Goal: Use online tool/utility: Utilize a website feature to perform a specific function

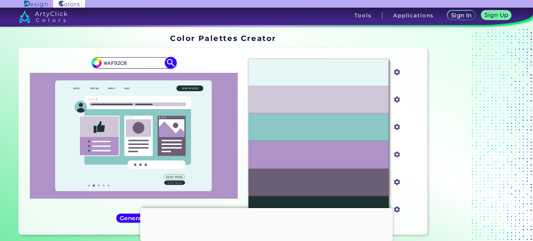
click at [130, 62] on input "#AF92C8" at bounding box center [133, 62] width 64 height 9
click at [112, 63] on input "#AF92C8" at bounding box center [133, 62] width 64 height 9
paste input "503770"
type input "#503770"
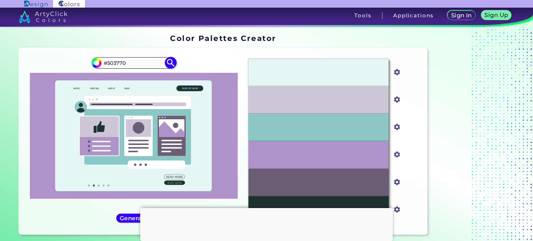
click at [173, 61] on img at bounding box center [171, 63] width 12 height 12
type input "#503770"
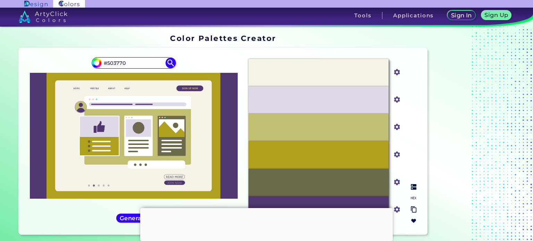
click at [272, 157] on div "#AFA01E" at bounding box center [318, 154] width 140 height 27
click at [413, 199] on img at bounding box center [414, 198] width 6 height 6
click at [317, 153] on p "#AFA01E" at bounding box center [319, 155] width 22 height 8
copy p "AFA01E"
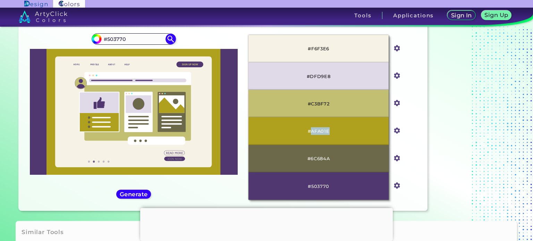
scroll to position [35, 0]
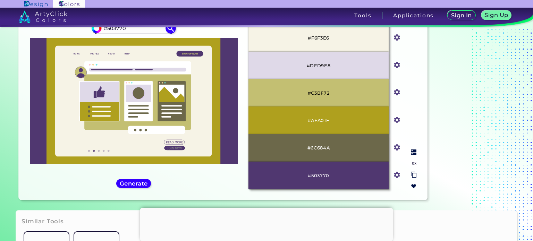
click at [318, 94] on p "#C3BF72" at bounding box center [319, 93] width 22 height 8
copy p "C3BF72"
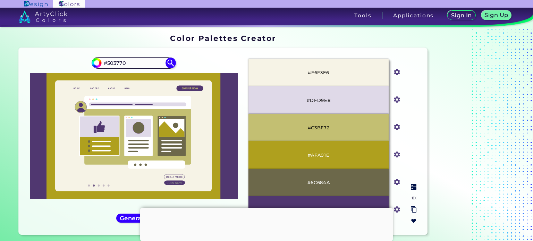
click at [318, 98] on p "#DFD9E8" at bounding box center [319, 100] width 24 height 8
copy p "DFD9E8"
click at [318, 131] on p "#C3BF72" at bounding box center [319, 128] width 22 height 8
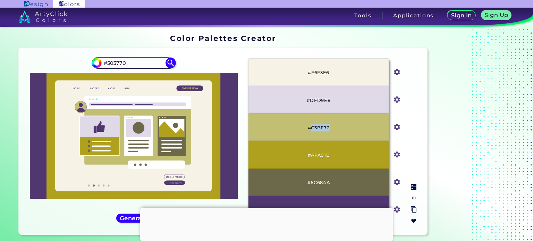
copy p "C3BF72"
click at [119, 62] on input "#503770" at bounding box center [133, 62] width 64 height 9
paste input "987DCD"
type input "#987DCD"
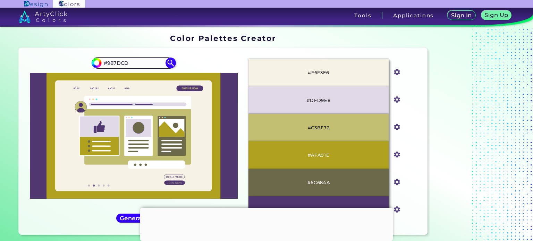
click at [200, 52] on div "Oops - something went wrong. Please try again. #F6F3E6 #f6f3e6 #DFD9E8 #dfd9e8 …" at bounding box center [223, 141] width 408 height 187
click at [169, 65] on img at bounding box center [171, 63] width 12 height 12
type input "#987dcd"
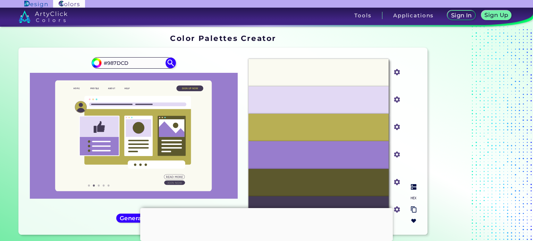
click at [413, 197] on img at bounding box center [414, 198] width 6 height 6
click at [319, 124] on p "#B8AF54" at bounding box center [318, 128] width 23 height 8
copy p "B8AF54"
click at [320, 72] on p "#FAFAF1" at bounding box center [318, 73] width 21 height 8
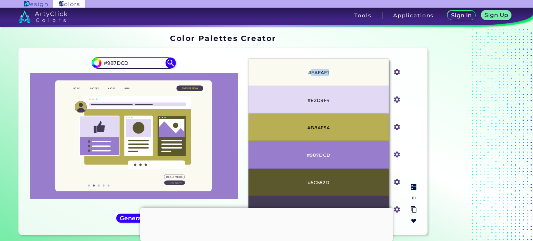
click at [320, 72] on p "#FAFAF1" at bounding box center [318, 73] width 21 height 8
copy p "FAFAF1"
click at [320, 180] on p "#5C582D" at bounding box center [319, 183] width 22 height 8
copy p "5C582D"
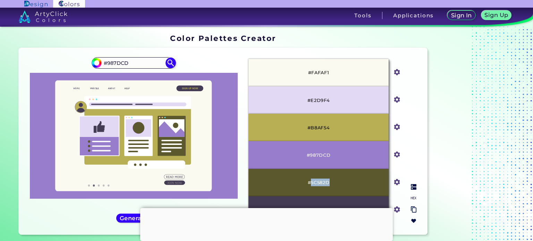
copy p "5C582D"
click at [319, 155] on p "#987DCD" at bounding box center [319, 155] width 24 height 8
copy p "987DCD"
click at [321, 184] on p "#5C582D" at bounding box center [319, 183] width 22 height 8
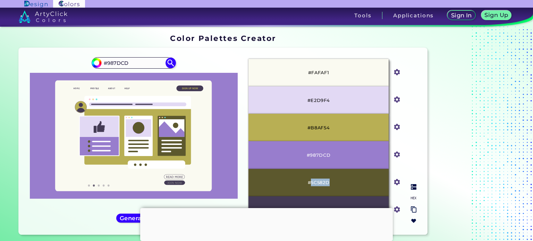
click at [321, 184] on p "#5C582D" at bounding box center [319, 183] width 22 height 8
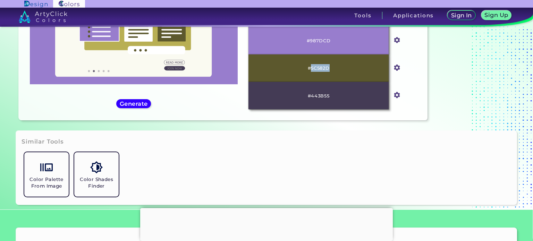
scroll to position [80, 0]
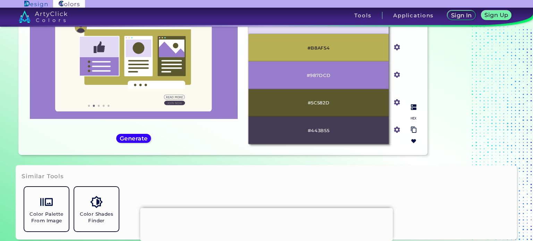
click at [315, 132] on p "#443B55" at bounding box center [319, 131] width 22 height 8
copy p "443B55"
